Goal: Task Accomplishment & Management: Manage account settings

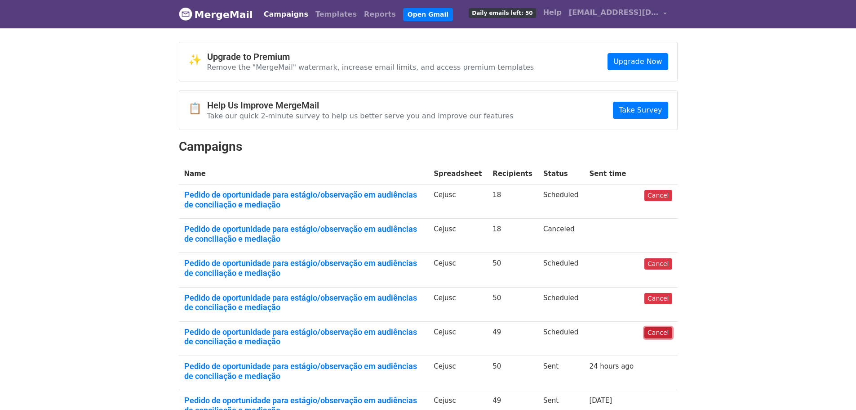
click at [669, 333] on link "Cancel" at bounding box center [658, 332] width 27 height 11
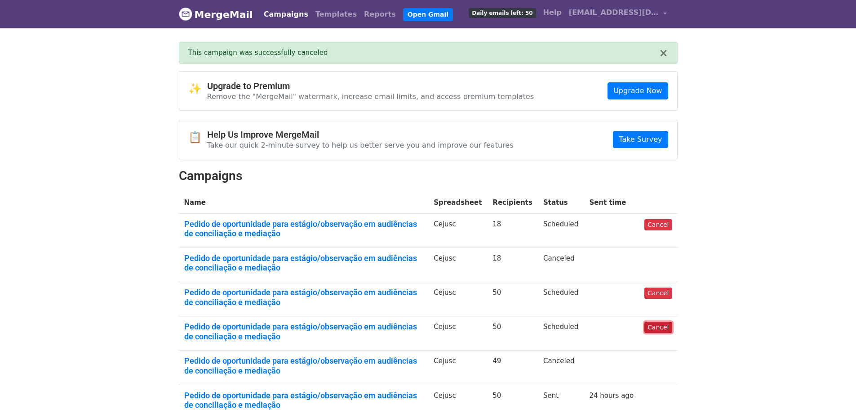
click at [664, 329] on link "Cancel" at bounding box center [658, 326] width 27 height 11
click at [665, 225] on link "Cancel" at bounding box center [658, 224] width 27 height 11
click at [787, 246] on body "MergeMail Campaigns Templates Reports Open Gmail Daily emails left: 50 Help [EM…" at bounding box center [428, 248] width 856 height 496
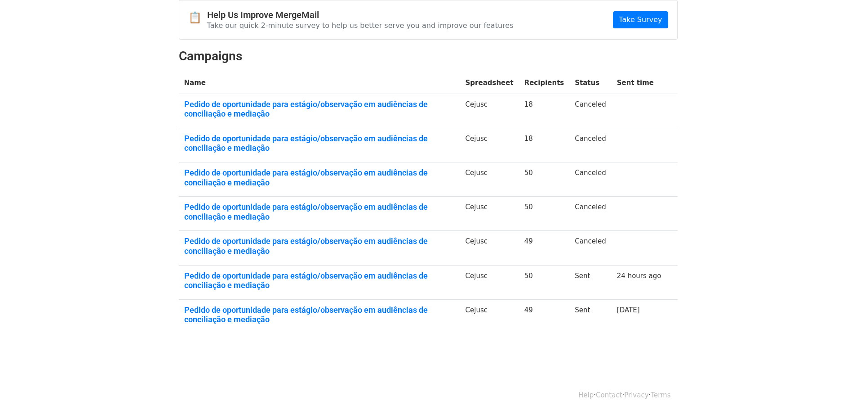
scroll to position [123, 0]
